Goal: Complete application form

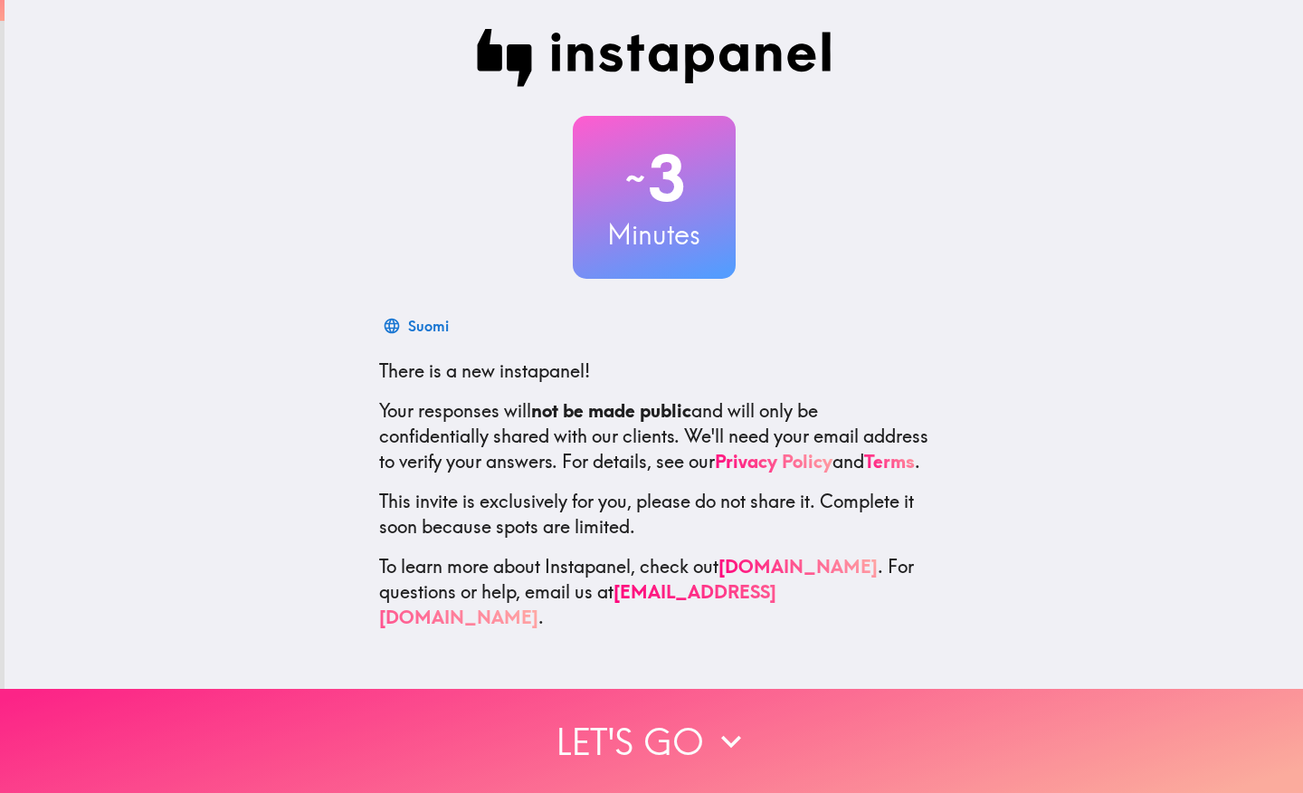
click at [721, 735] on icon "button" at bounding box center [731, 741] width 20 height 13
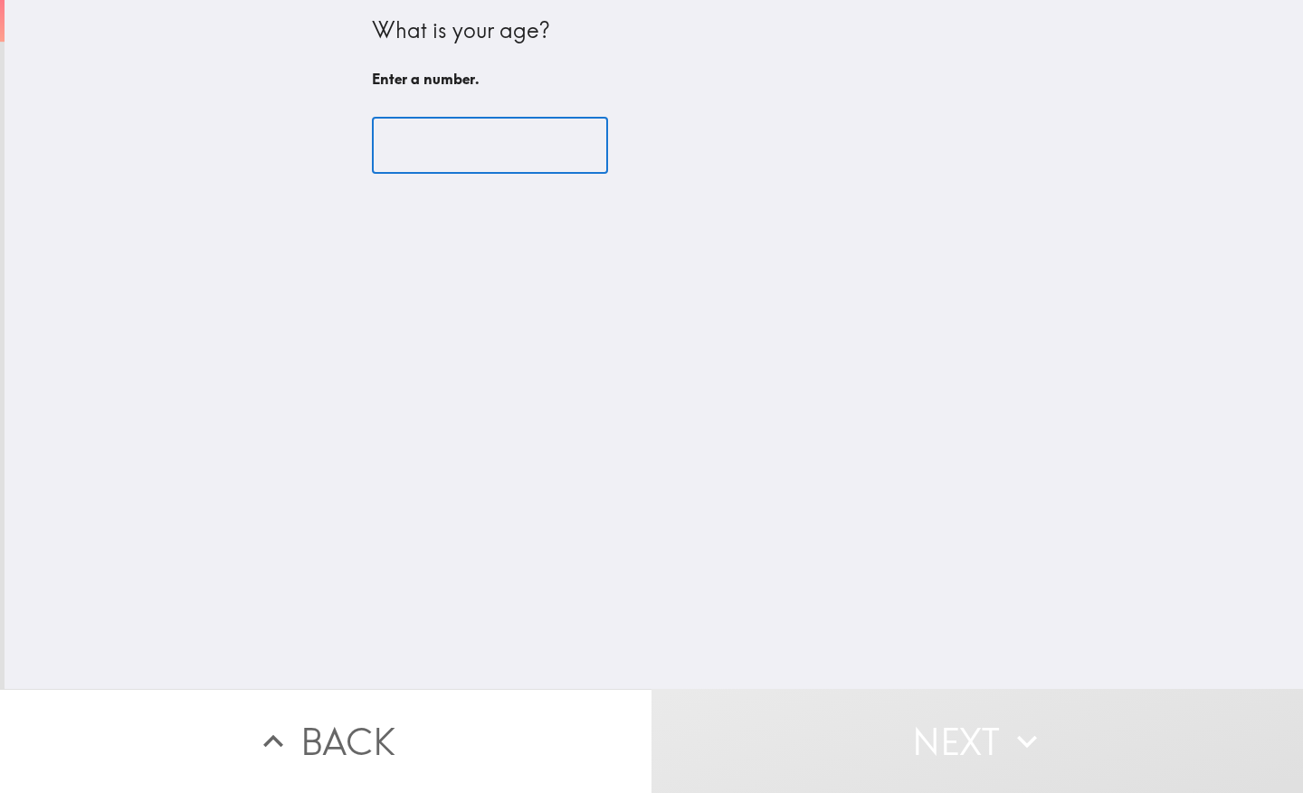
click at [442, 138] on input "number" at bounding box center [490, 146] width 236 height 56
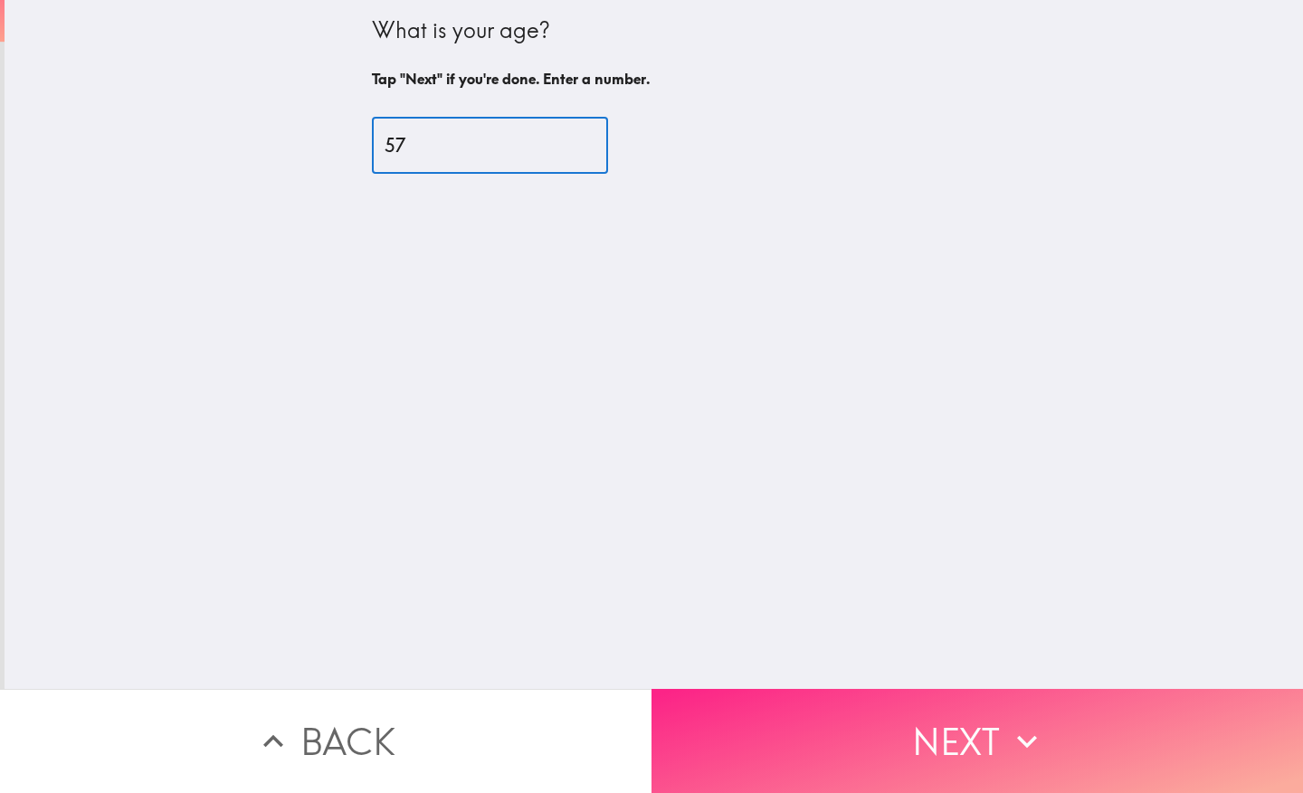
type input "57"
click at [930, 709] on button "Next" at bounding box center [978, 741] width 652 height 104
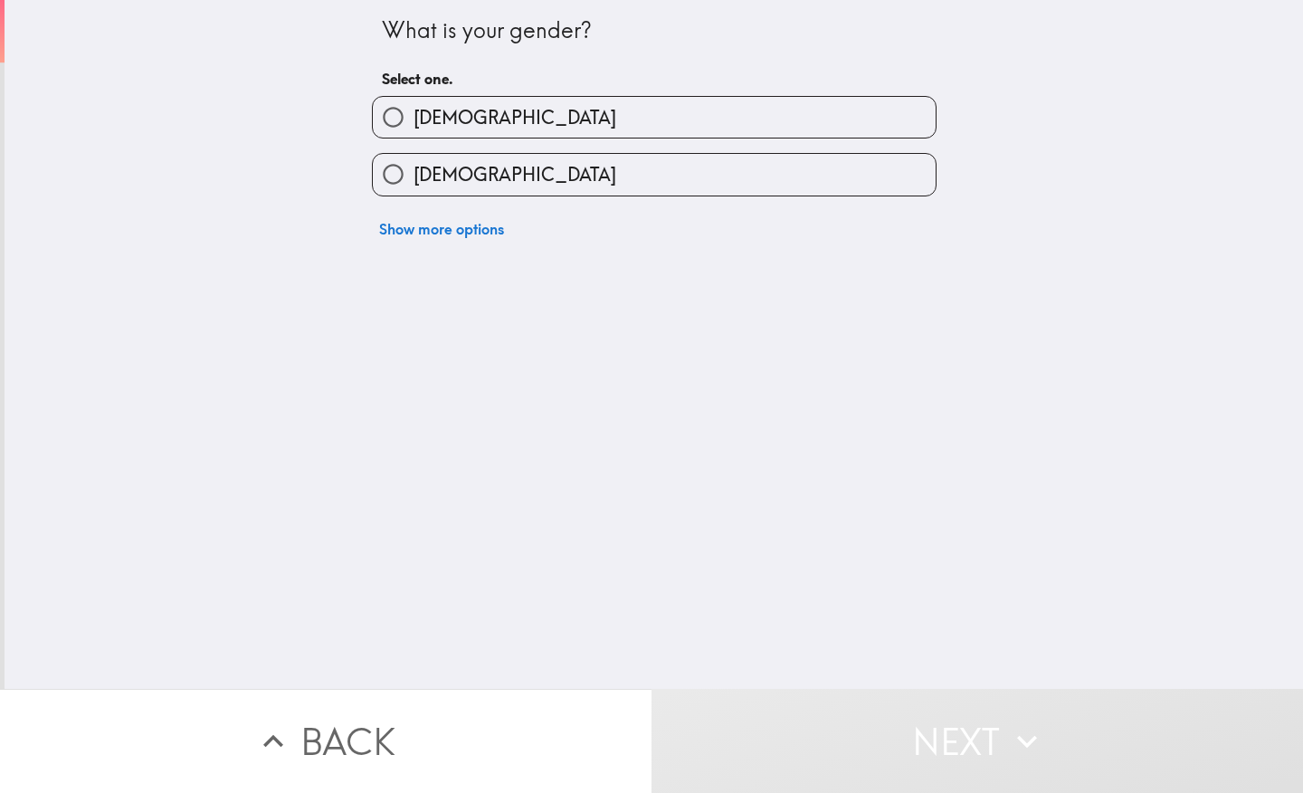
click at [470, 178] on label "[DEMOGRAPHIC_DATA]" at bounding box center [654, 174] width 563 height 41
click at [414, 178] on input "[DEMOGRAPHIC_DATA]" at bounding box center [393, 174] width 41 height 41
radio input "true"
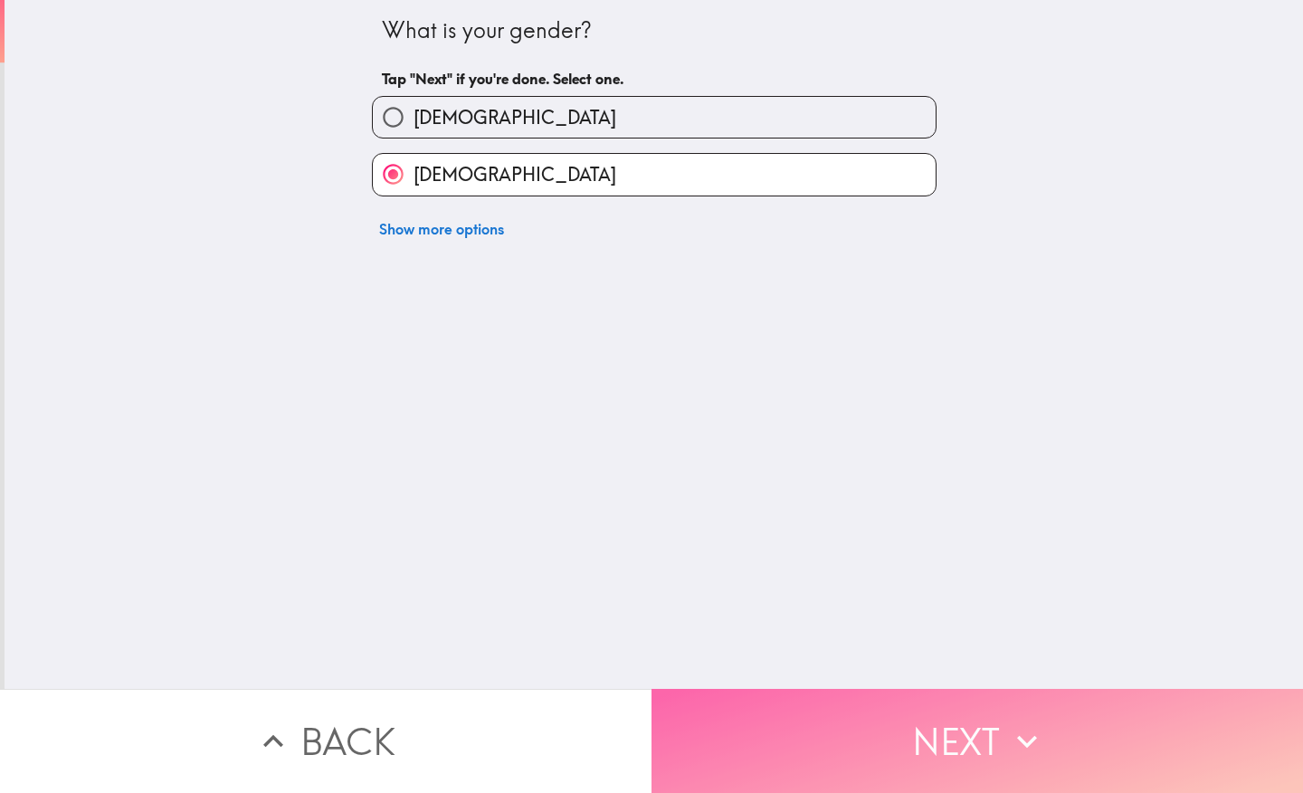
click at [948, 735] on button "Next" at bounding box center [978, 741] width 652 height 104
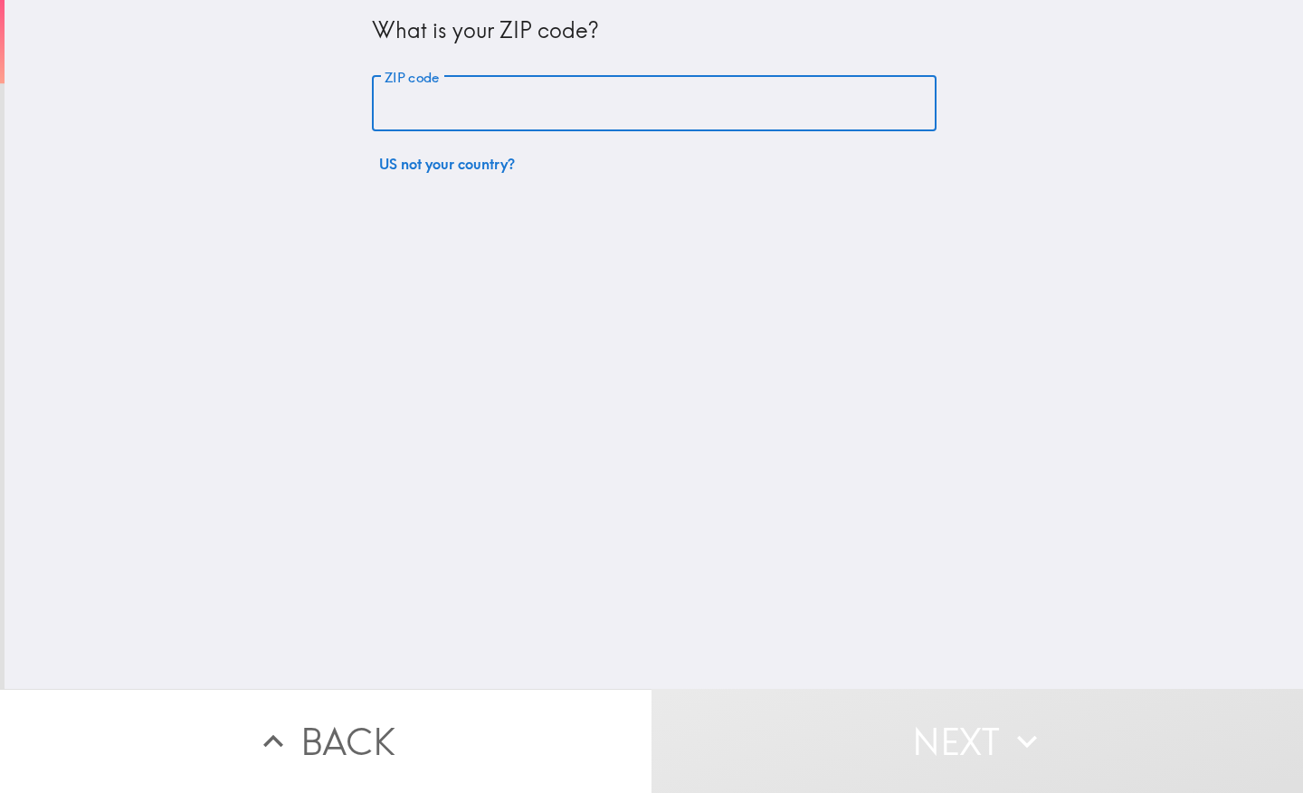
click at [485, 112] on input "ZIP code" at bounding box center [654, 104] width 565 height 56
type input "85641"
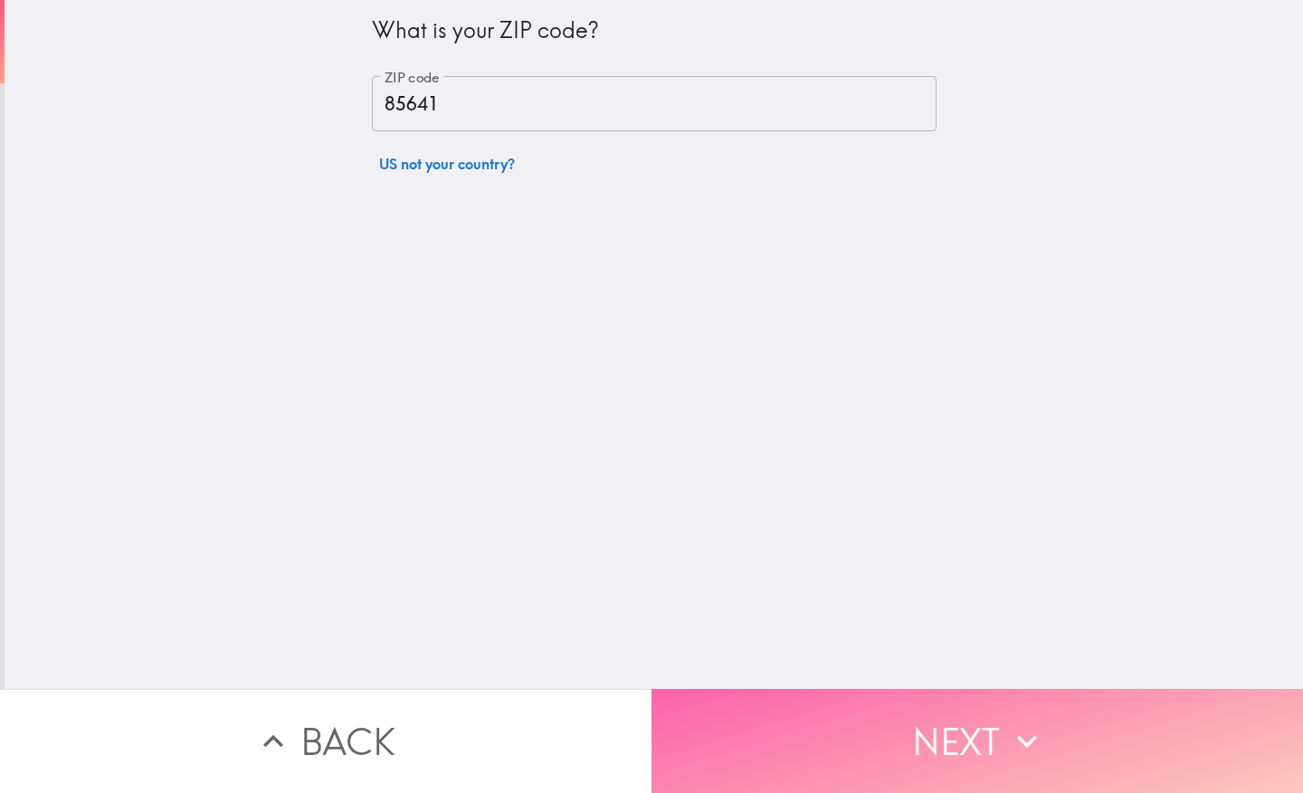
click at [975, 732] on button "Next" at bounding box center [978, 741] width 652 height 104
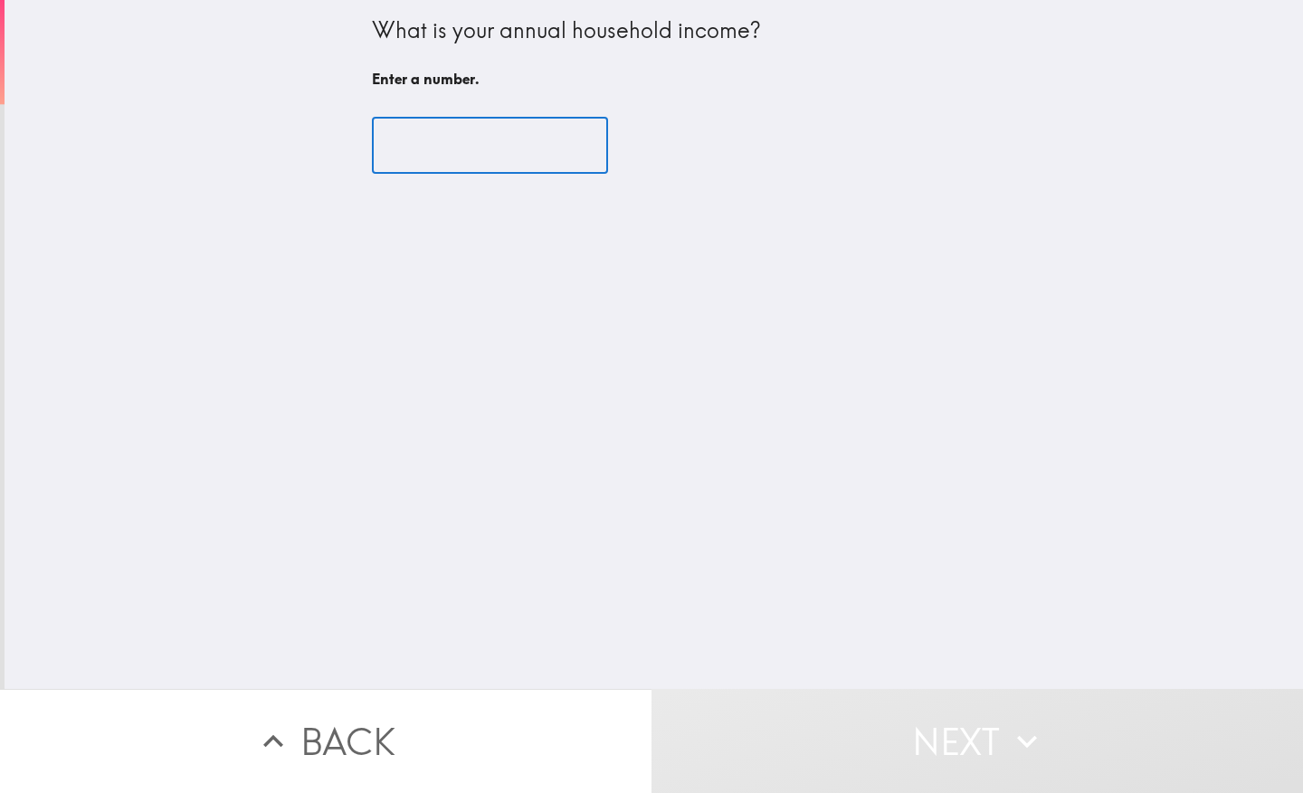
click at [434, 148] on input "number" at bounding box center [490, 146] width 236 height 56
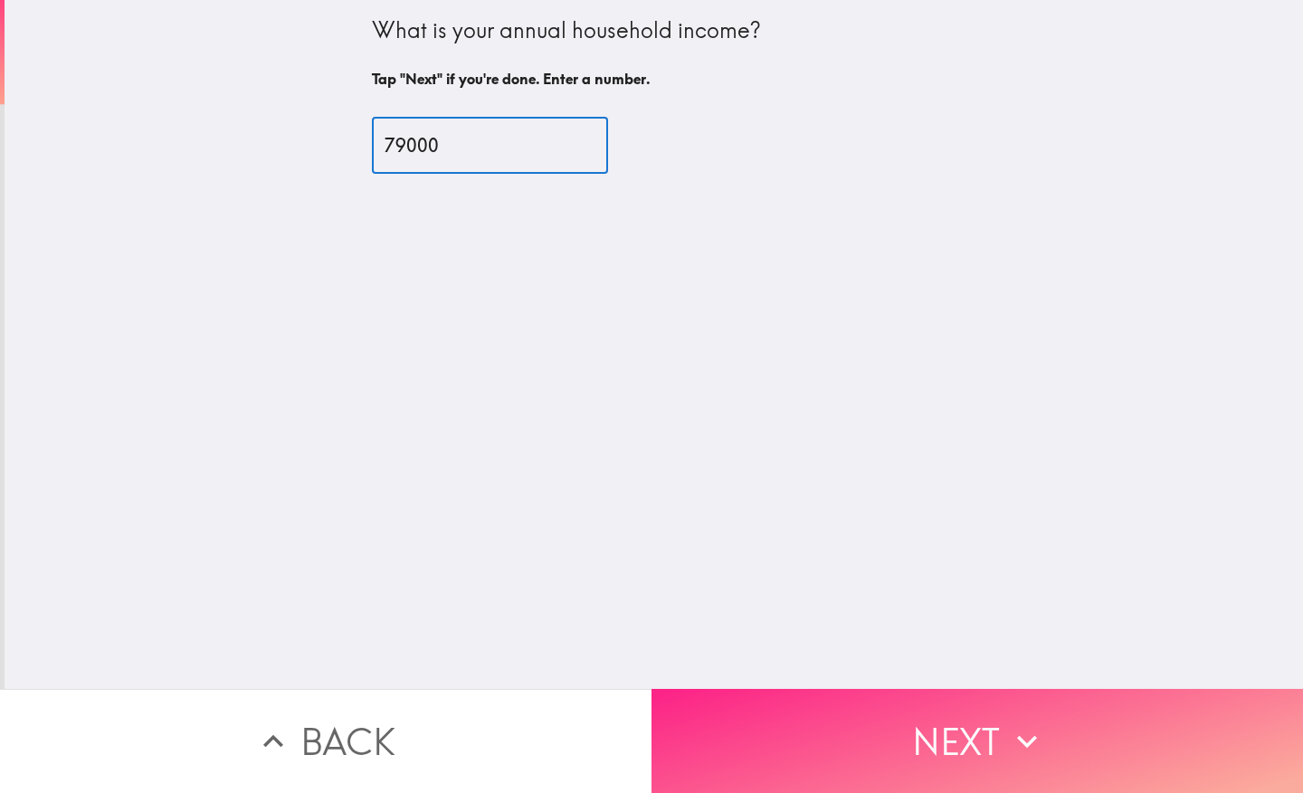
type input "79000"
click at [1013, 728] on icon "button" at bounding box center [1027, 741] width 40 height 40
